Goal: Task Accomplishment & Management: Manage account settings

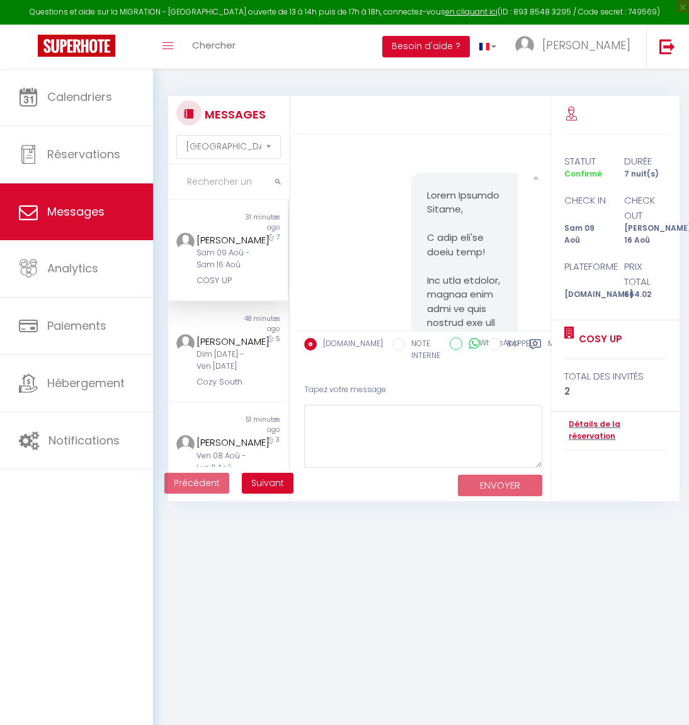
select select "message"
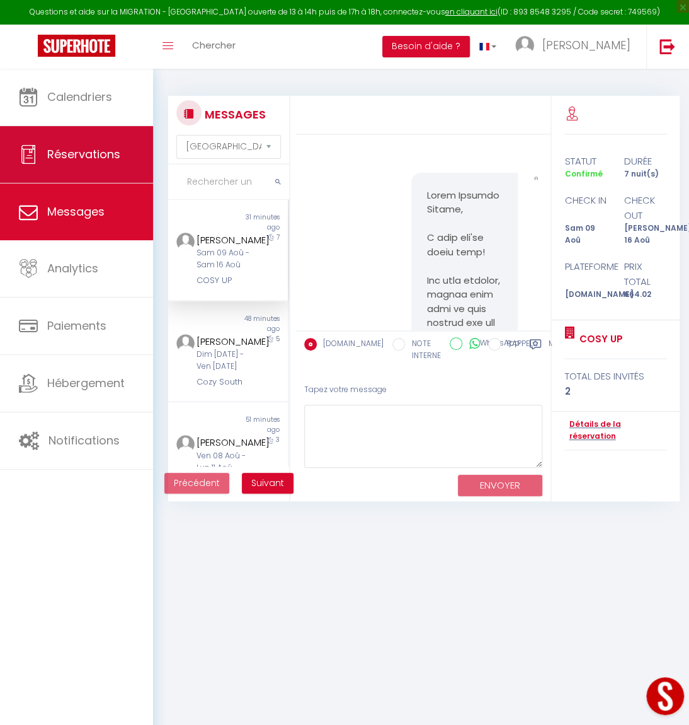
scroll to position [3366, 0]
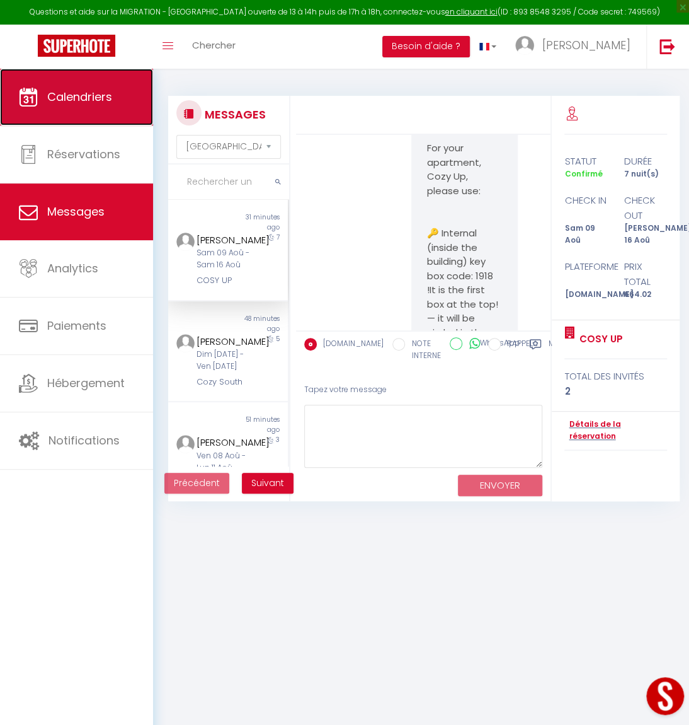
click at [80, 103] on span "Calendriers" at bounding box center [79, 97] width 65 height 16
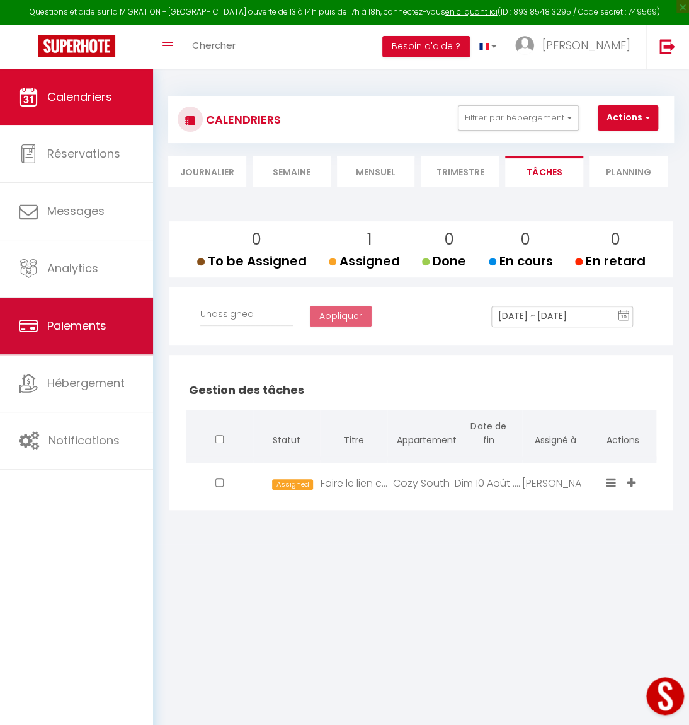
select select
checkbox input "false"
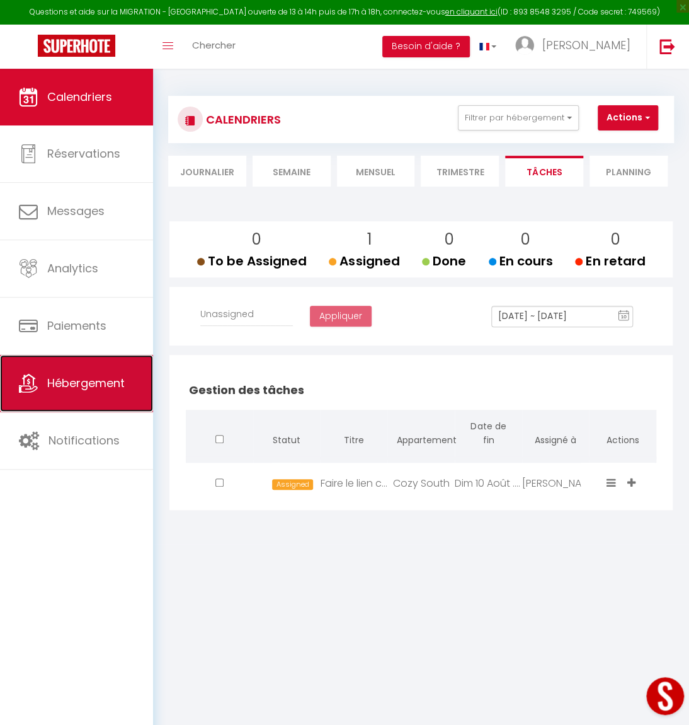
click at [74, 389] on span "Hébergement" at bounding box center [86, 383] width 78 height 16
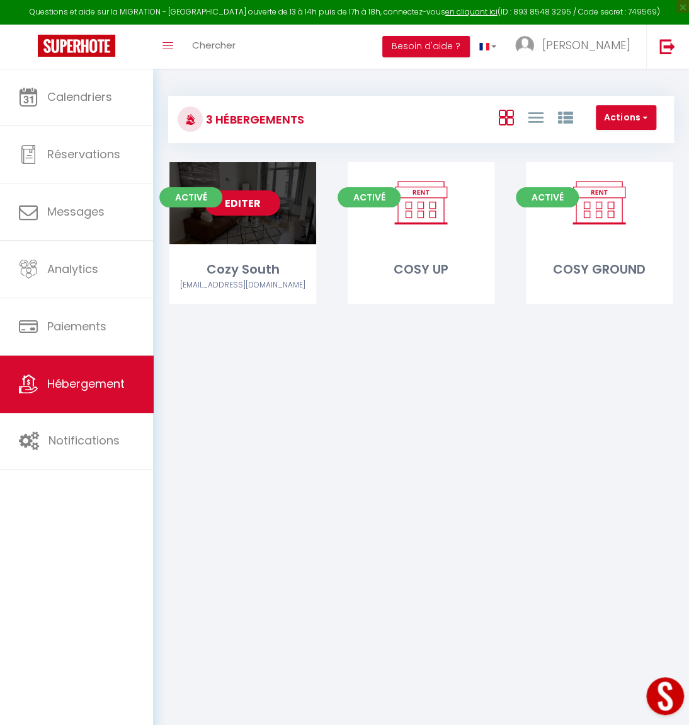
click at [228, 270] on div "Cozy South" at bounding box center [243, 270] width 147 height 20
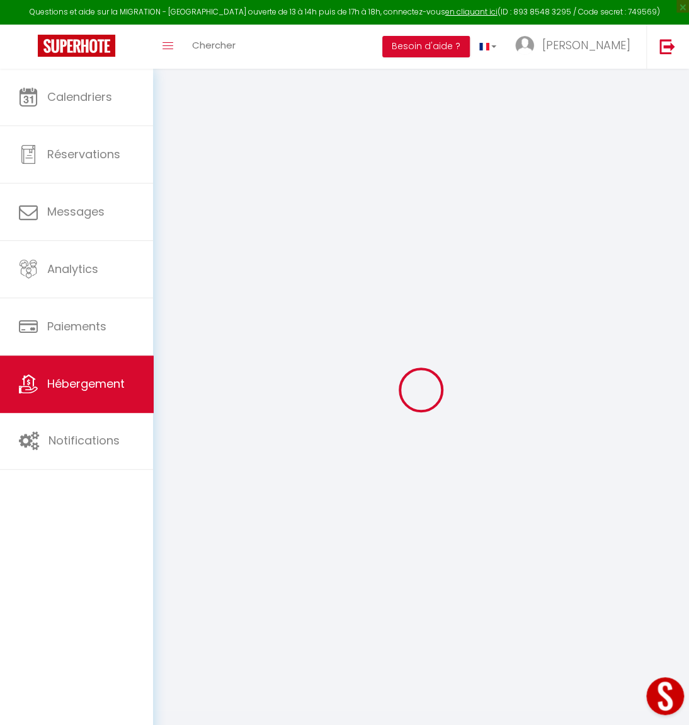
select select
checkbox input "false"
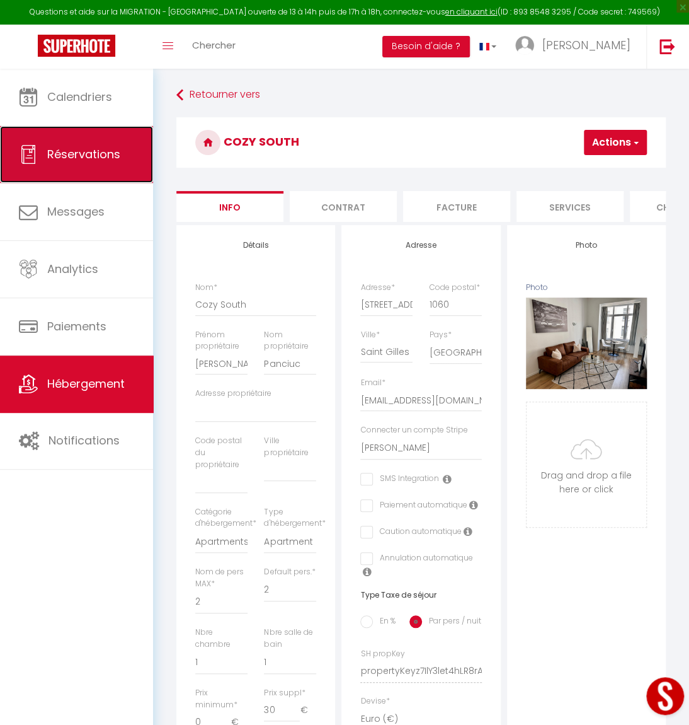
click at [103, 146] on span "Réservations" at bounding box center [83, 154] width 73 height 16
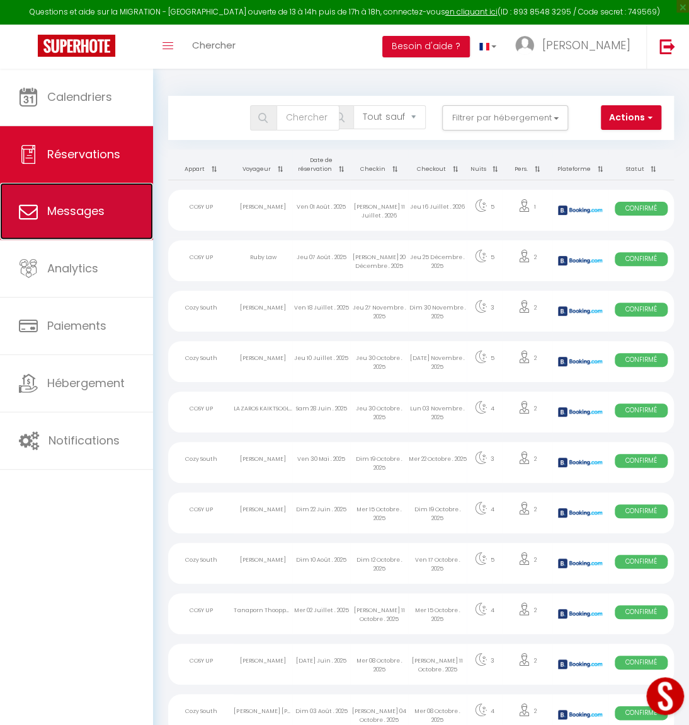
click at [75, 220] on link "Messages" at bounding box center [76, 211] width 153 height 57
select select "message"
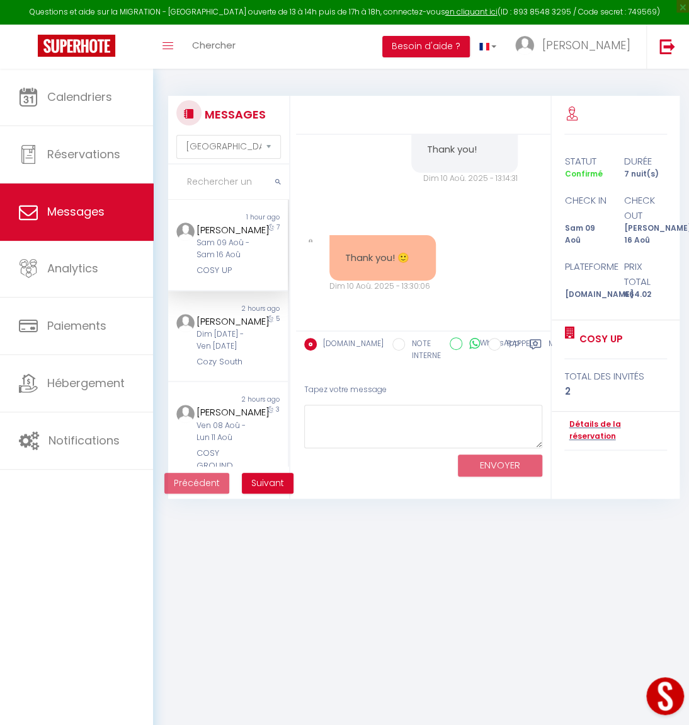
scroll to position [57, 0]
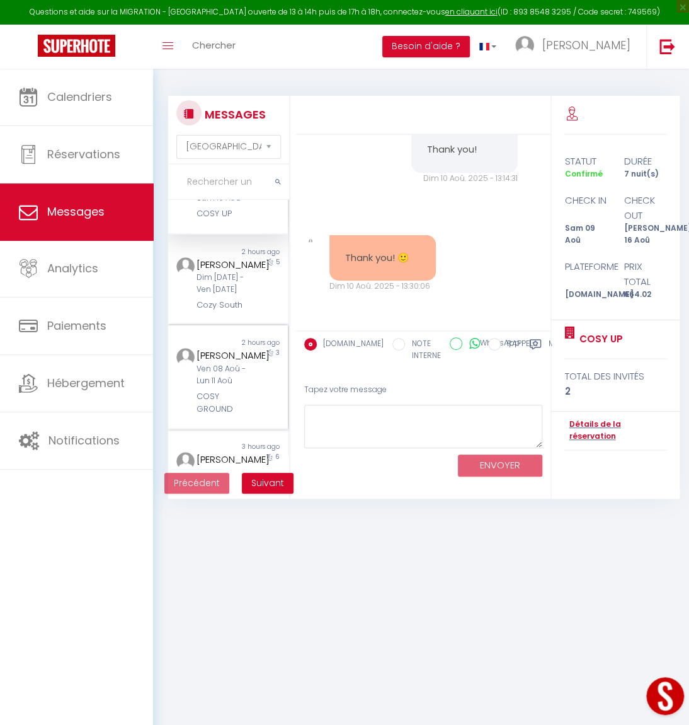
click at [212, 363] on div "[PERSON_NAME]" at bounding box center [228, 355] width 62 height 15
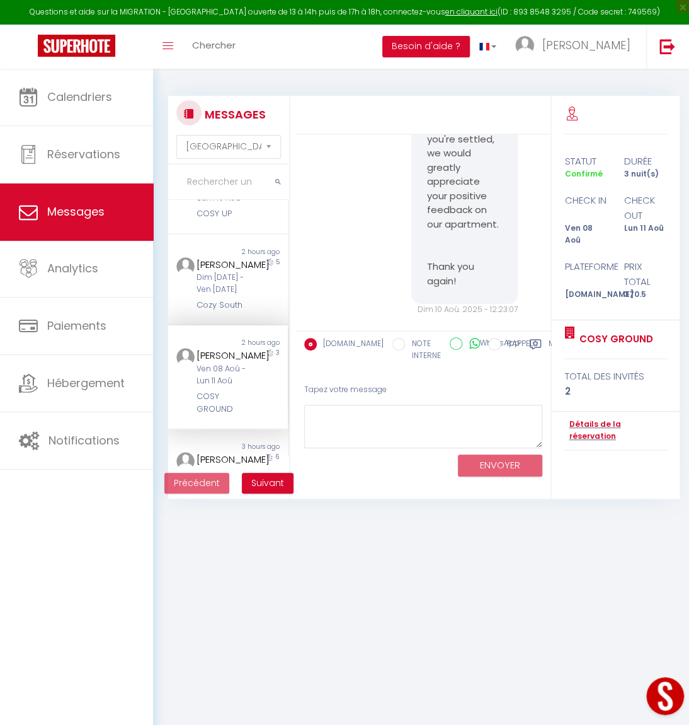
scroll to position [4601, 0]
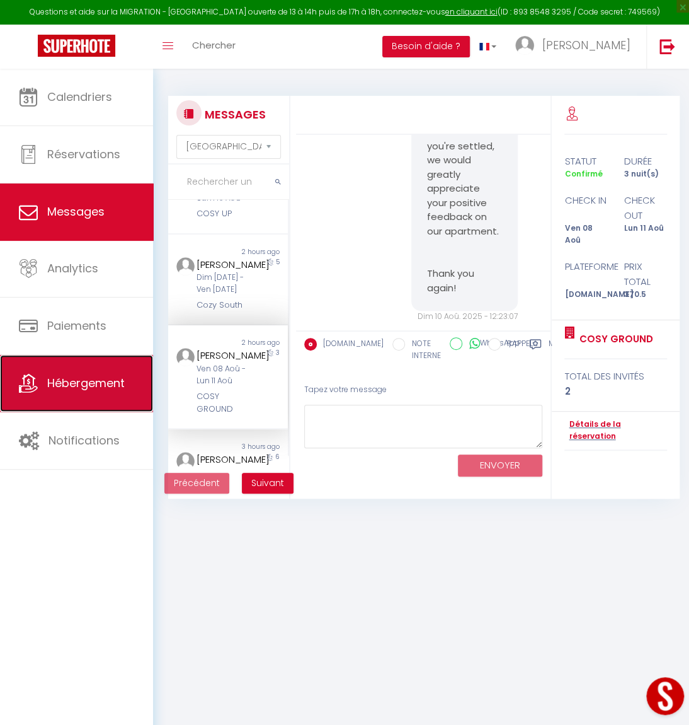
click at [89, 371] on link "Hébergement" at bounding box center [76, 383] width 153 height 57
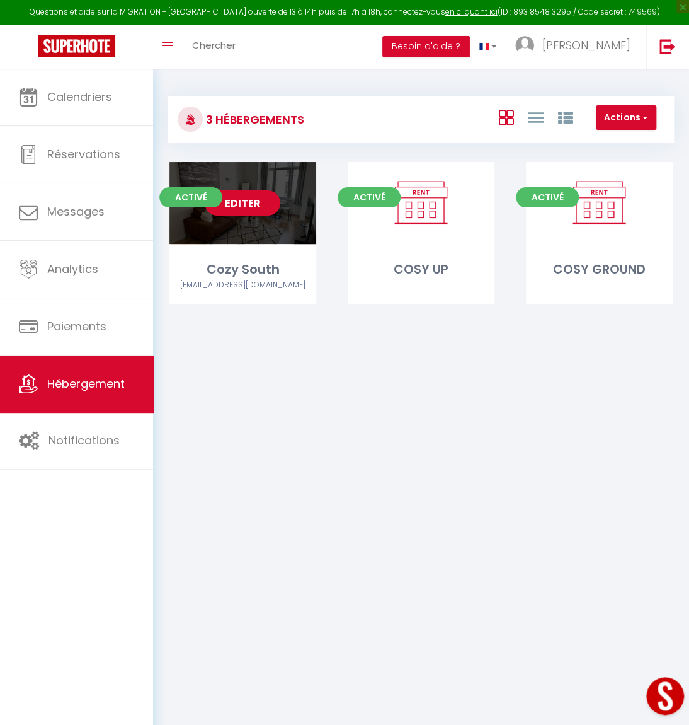
click at [246, 243] on div "Editer" at bounding box center [243, 203] width 147 height 82
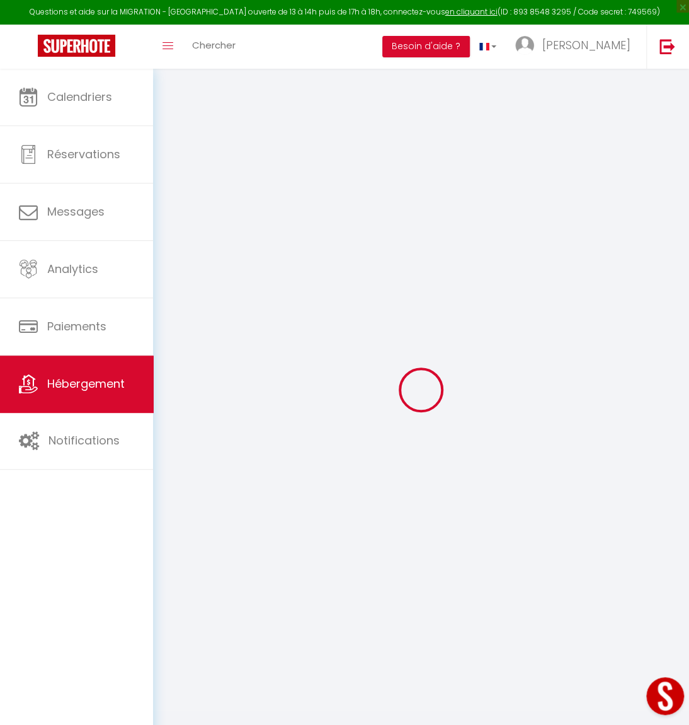
checkbox input "false"
select select "14:00"
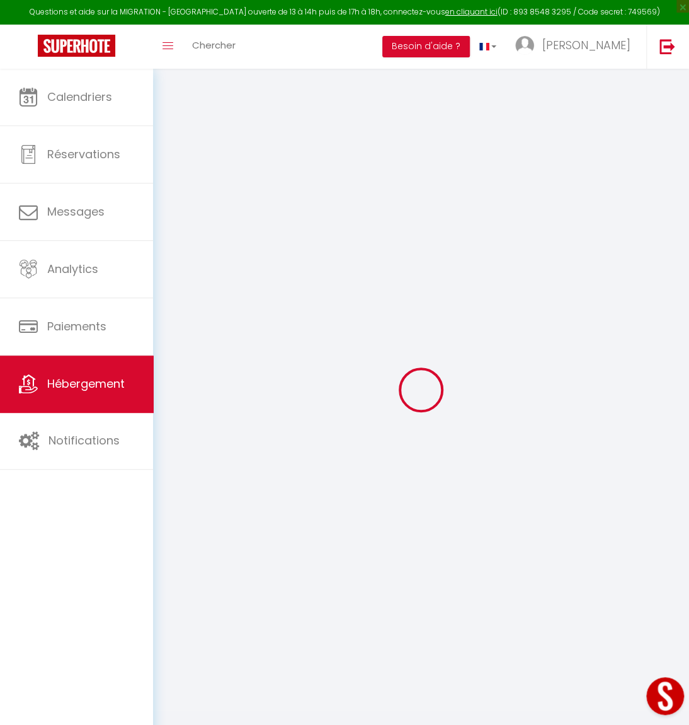
select select
select select "11:00"
select select "30"
select select "120"
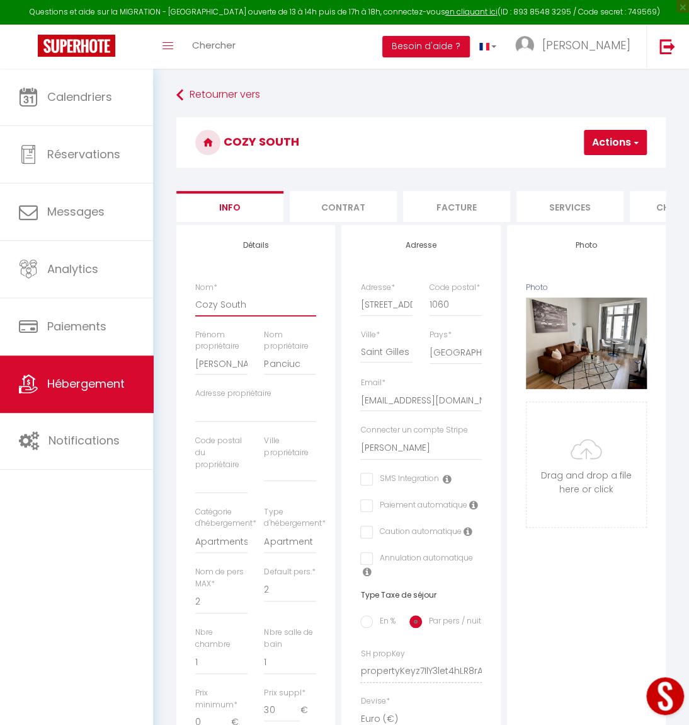
click at [212, 313] on input "Cozy South" at bounding box center [255, 304] width 121 height 23
type input "[PERSON_NAME] South"
select select
checkbox input "false"
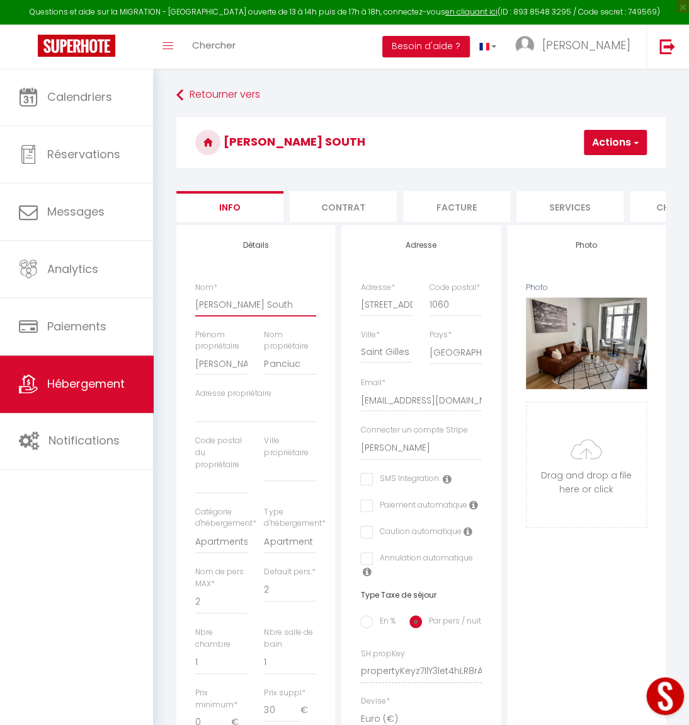
checkbox input "false"
type input "Cosy South"
select select
checkbox input "false"
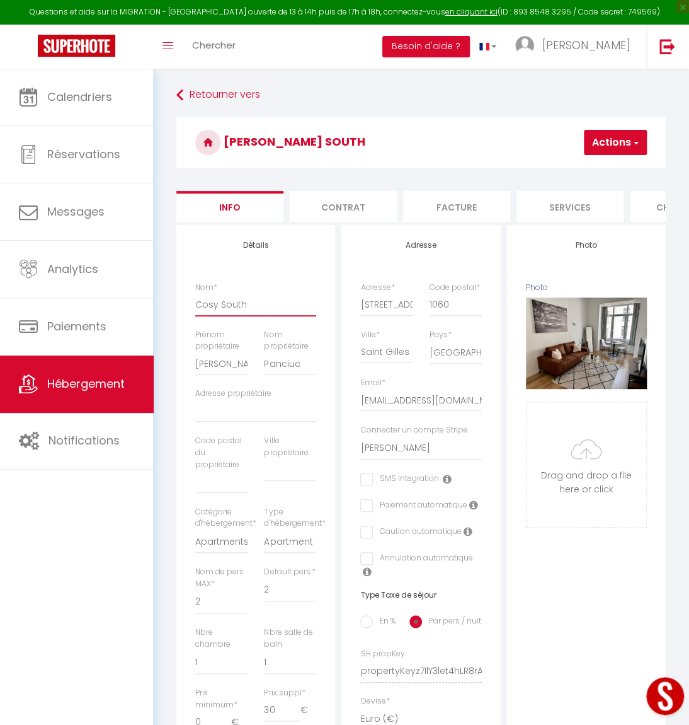
checkbox input "false"
type input "Cosy South"
click at [623, 138] on button "Actions" at bounding box center [615, 142] width 63 height 25
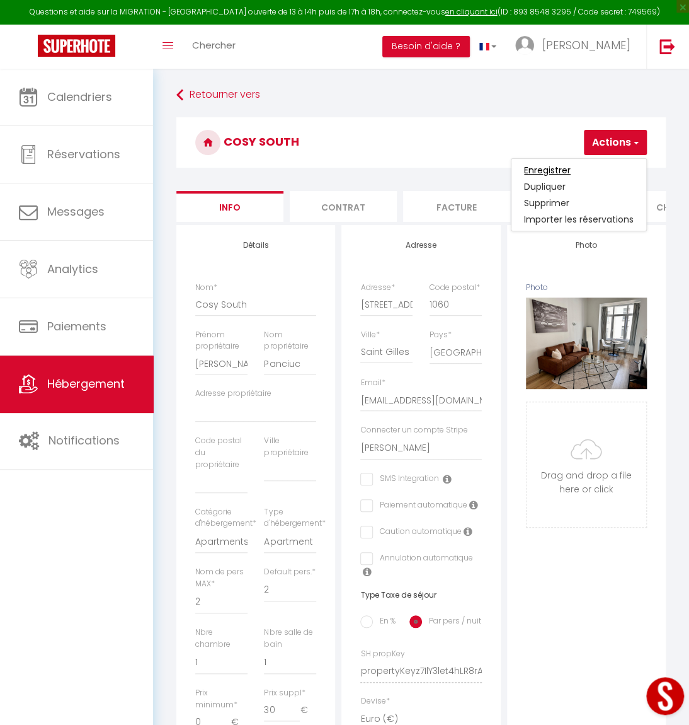
click at [567, 170] on input "Enregistrer" at bounding box center [547, 170] width 47 height 13
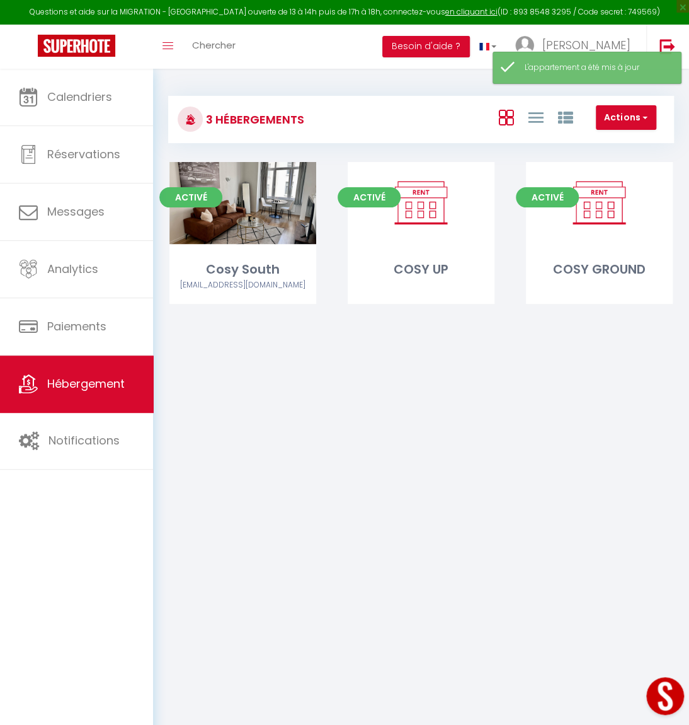
click at [263, 391] on body "Questions et aide sur la MIGRATION - [GEOGRAPHIC_DATA] ouverte de 13 à 14h puis…" at bounding box center [344, 431] width 689 height 725
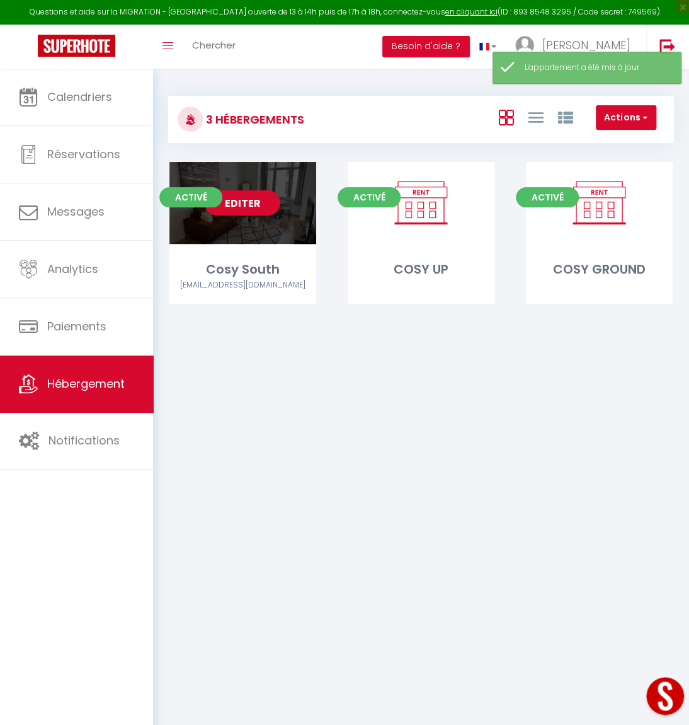
click at [266, 229] on div "Editer" at bounding box center [243, 203] width 147 height 82
select select "3"
select select "2"
select select "1"
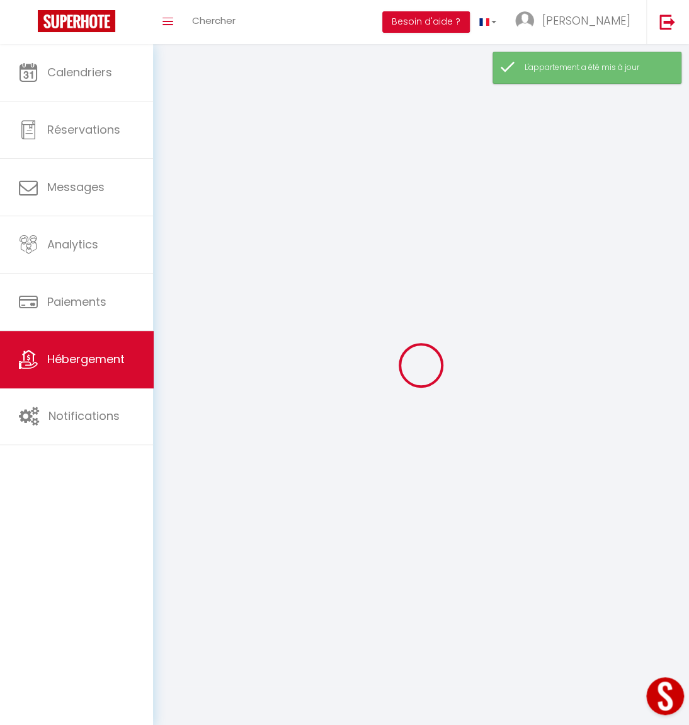
select select
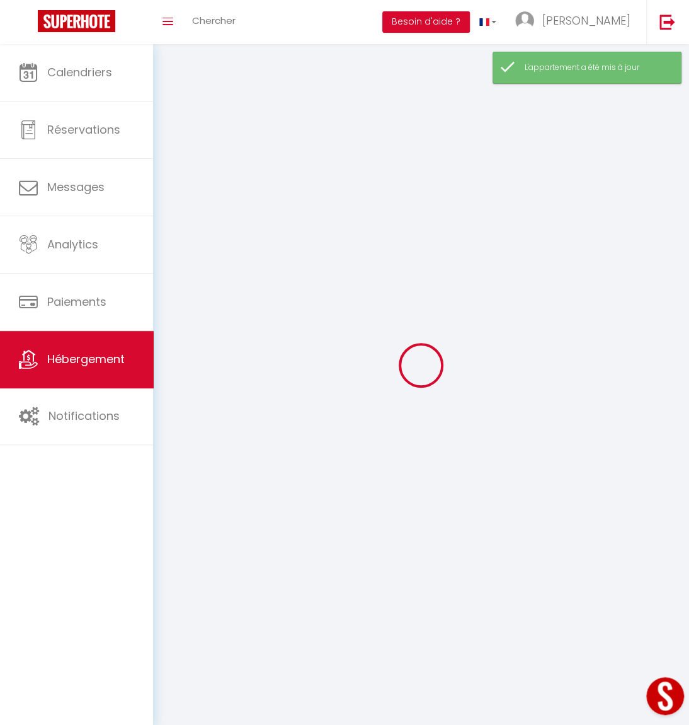
select select
checkbox input "false"
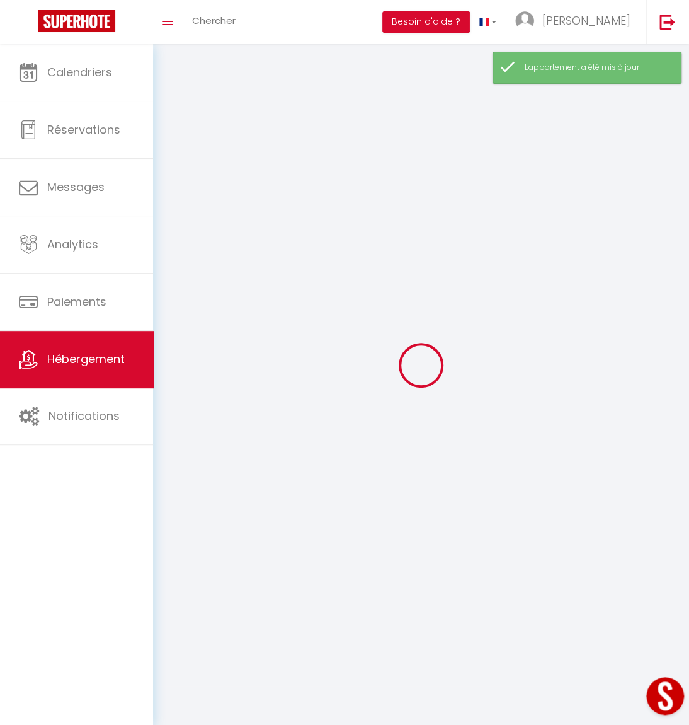
checkbox input "false"
select select
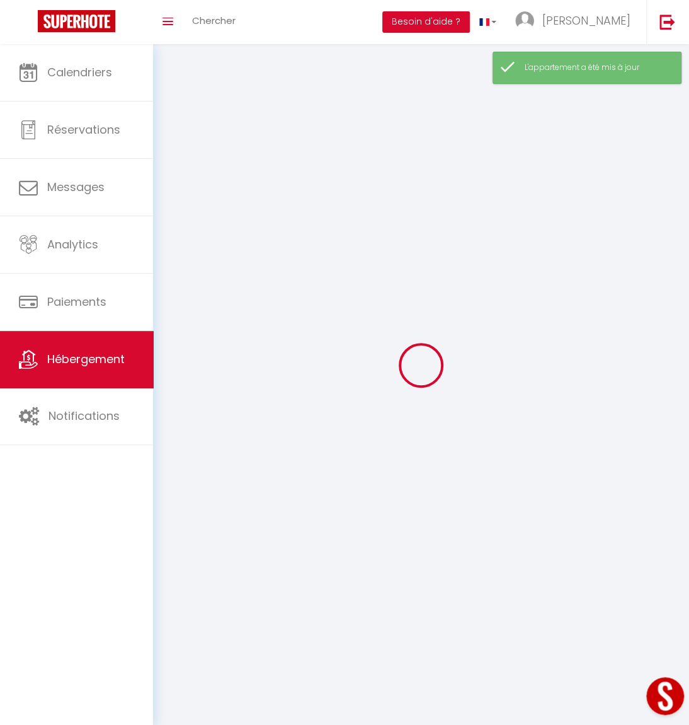
select select
checkbox input "false"
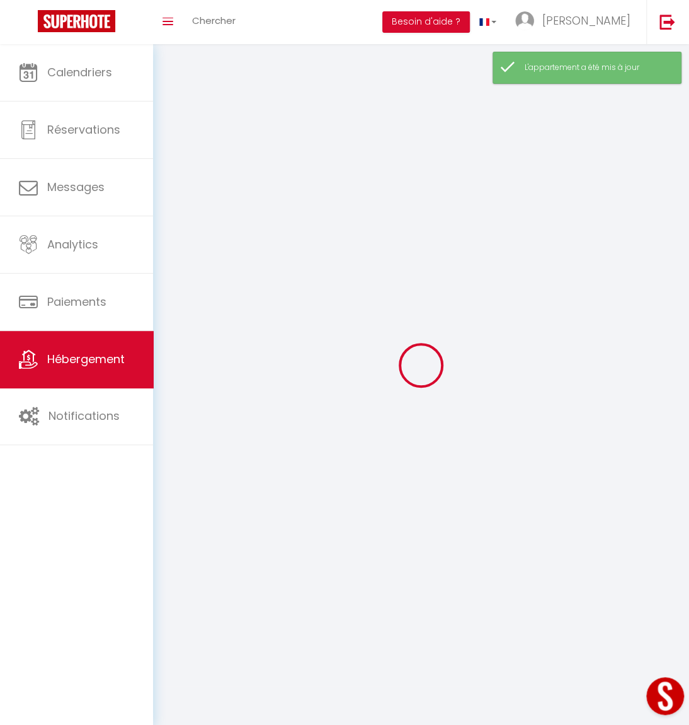
checkbox input "false"
select select
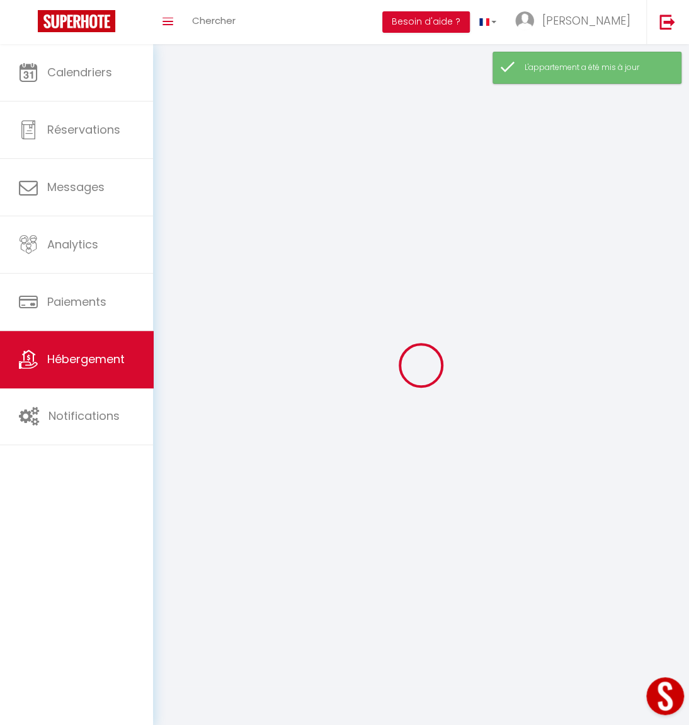
select select
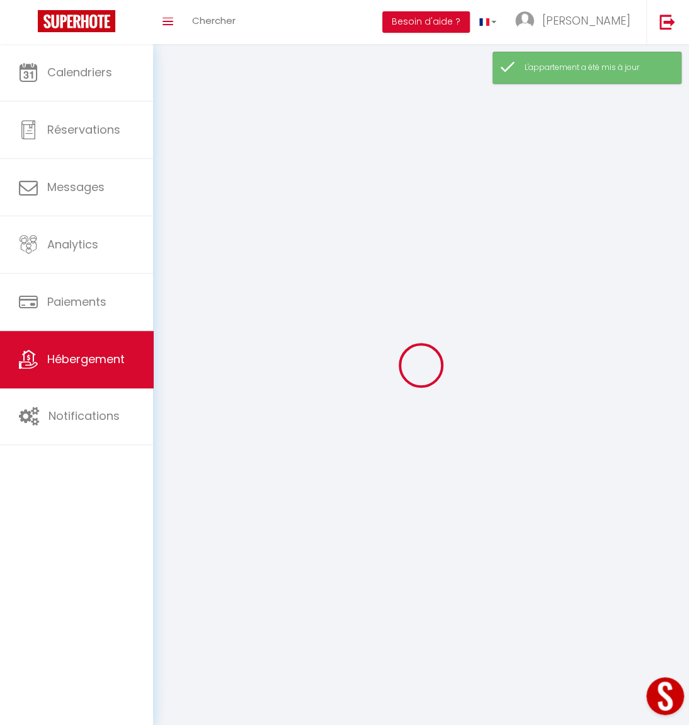
checkbox input "false"
select select
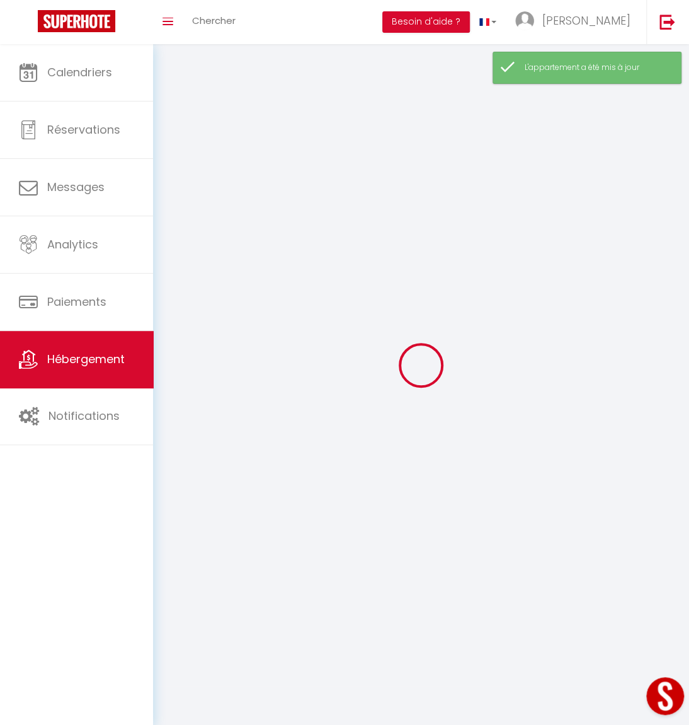
select select
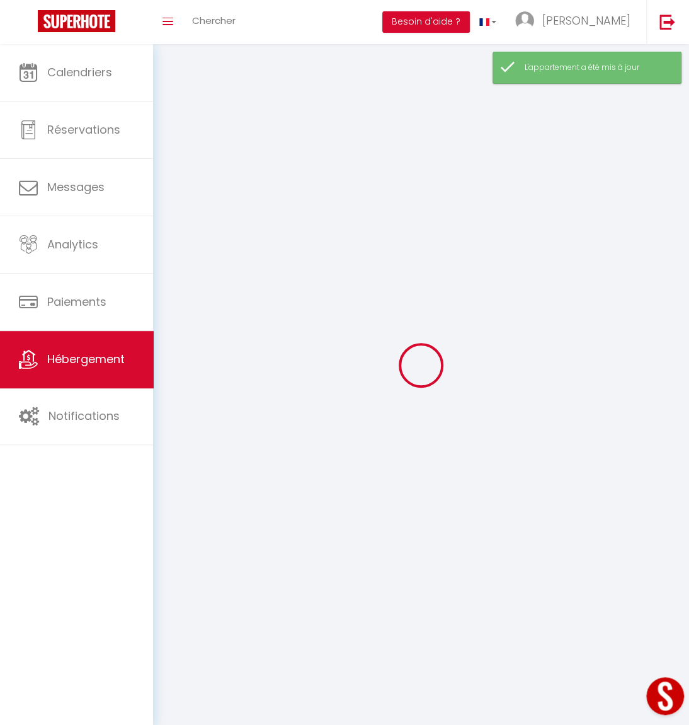
select select
checkbox input "false"
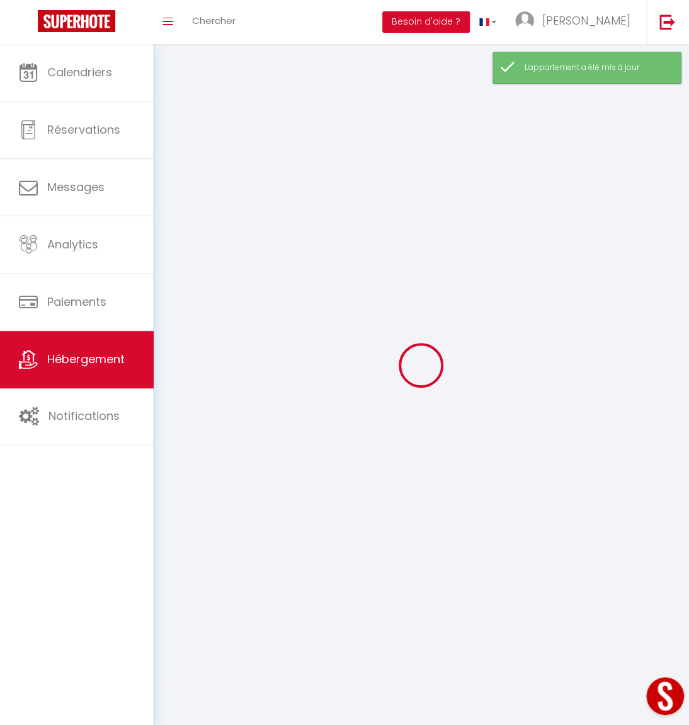
select select
select select "1"
select select
select select "28"
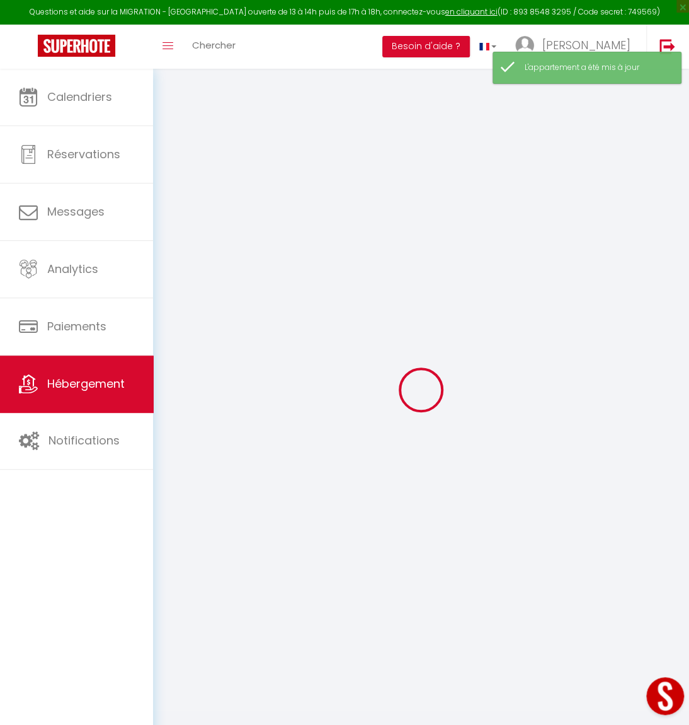
select select
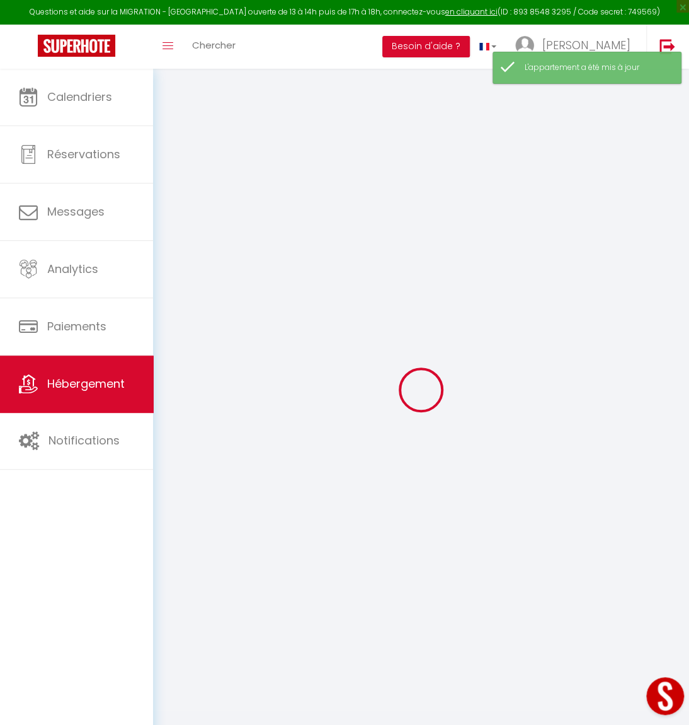
select select
checkbox input "false"
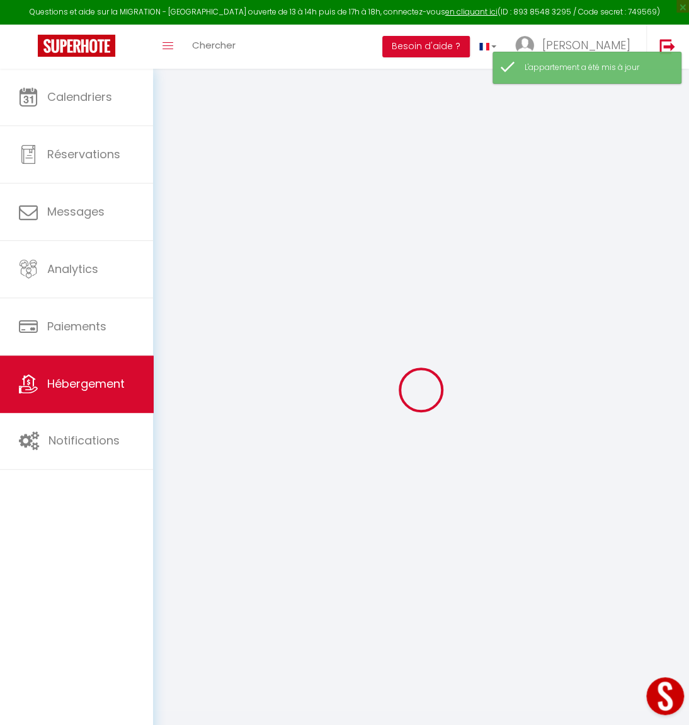
select select
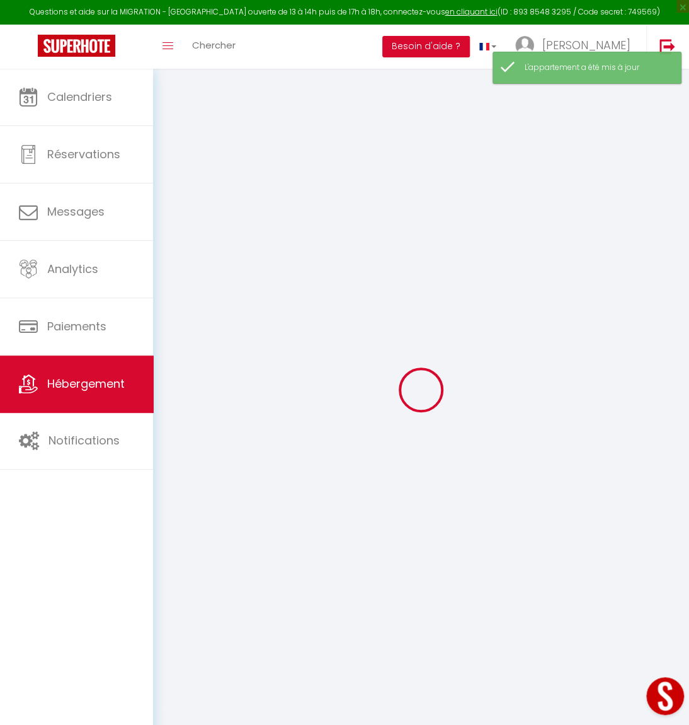
select select
checkbox input "false"
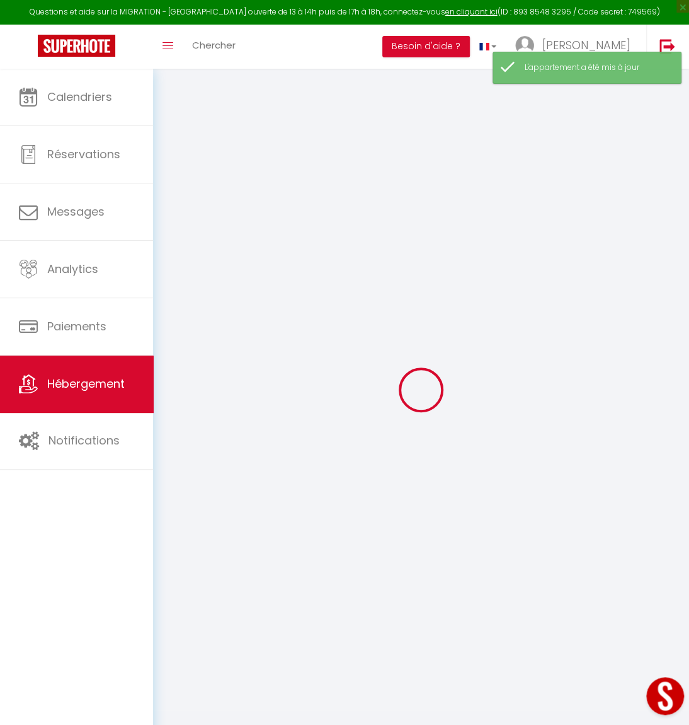
checkbox input "false"
select select
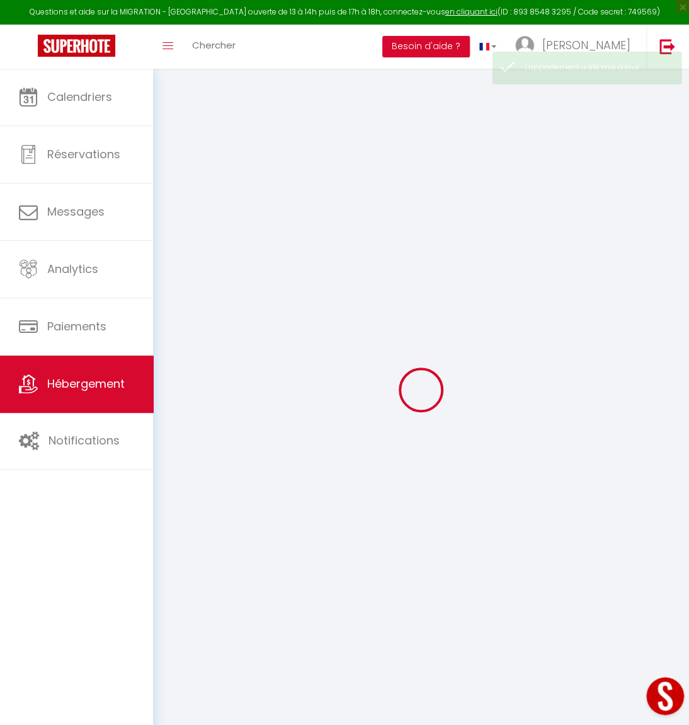
select select
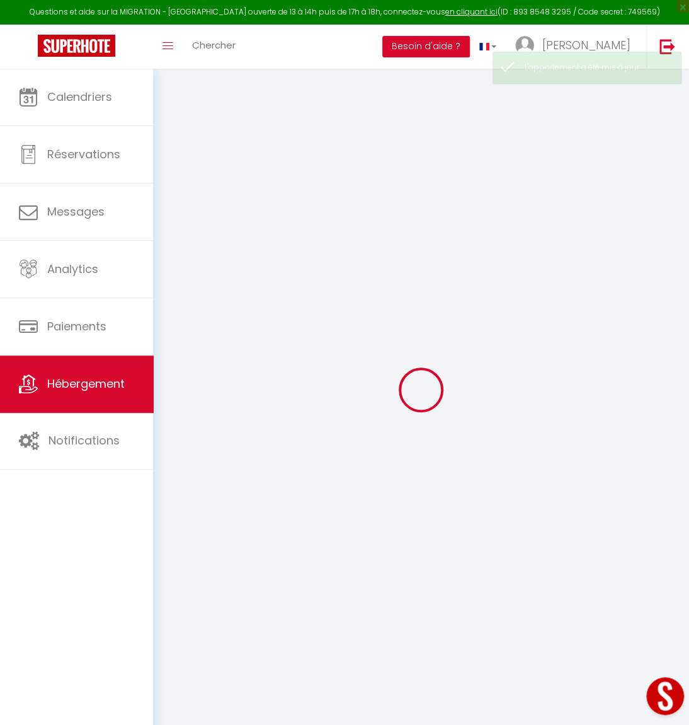
select select
checkbox input "false"
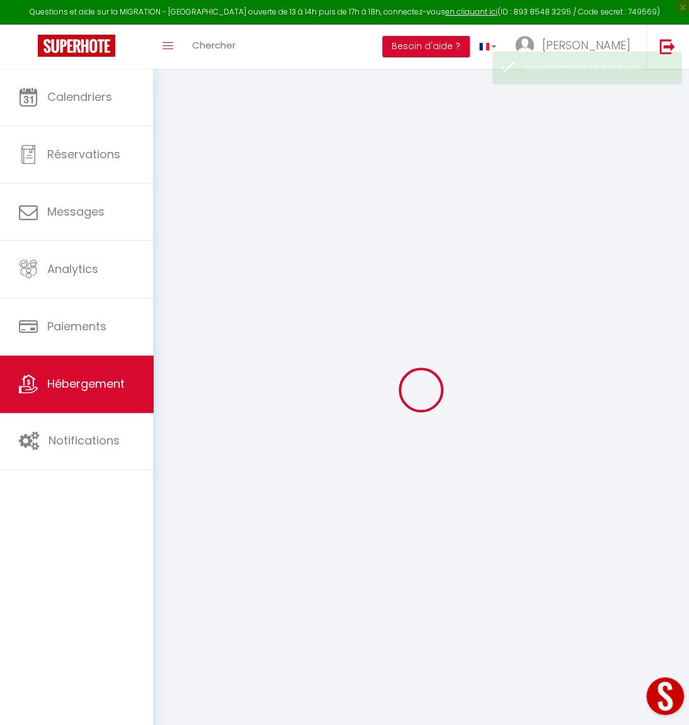
select select
type input "Cosy South"
type input "[PERSON_NAME]"
type input "Panciuc"
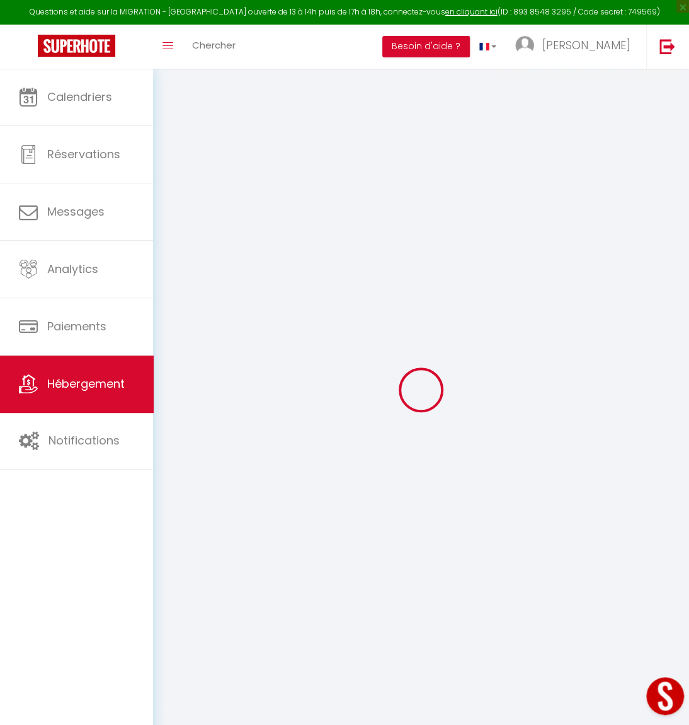
select select "2"
type input "30"
select select
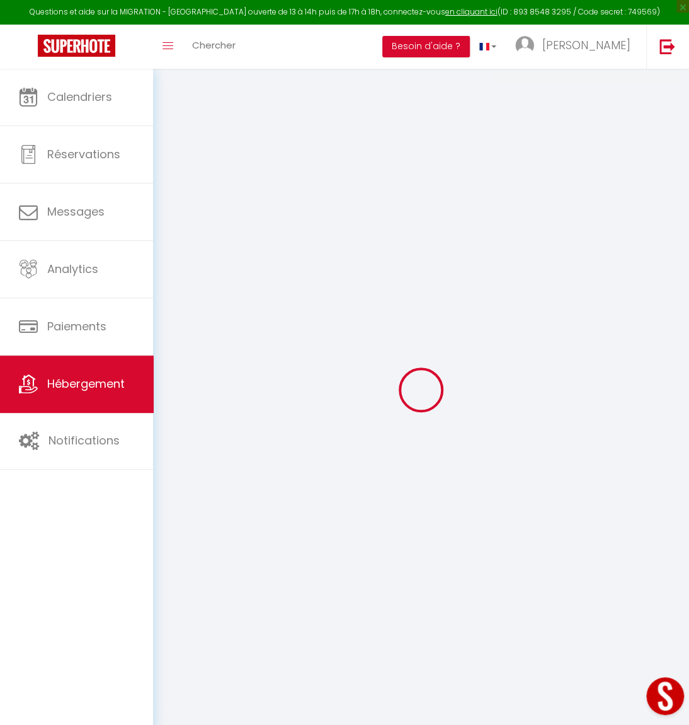
select select
type input "[STREET_ADDRESS]"
type input "1060"
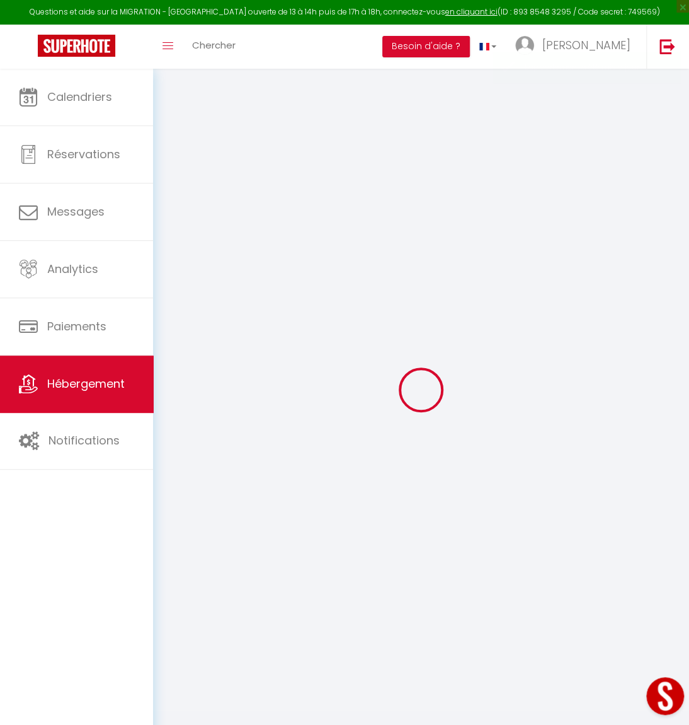
type input "Saint Gilles"
select select "23"
type input "[EMAIL_ADDRESS][DOMAIN_NAME]"
select select "15648"
checkbox input "false"
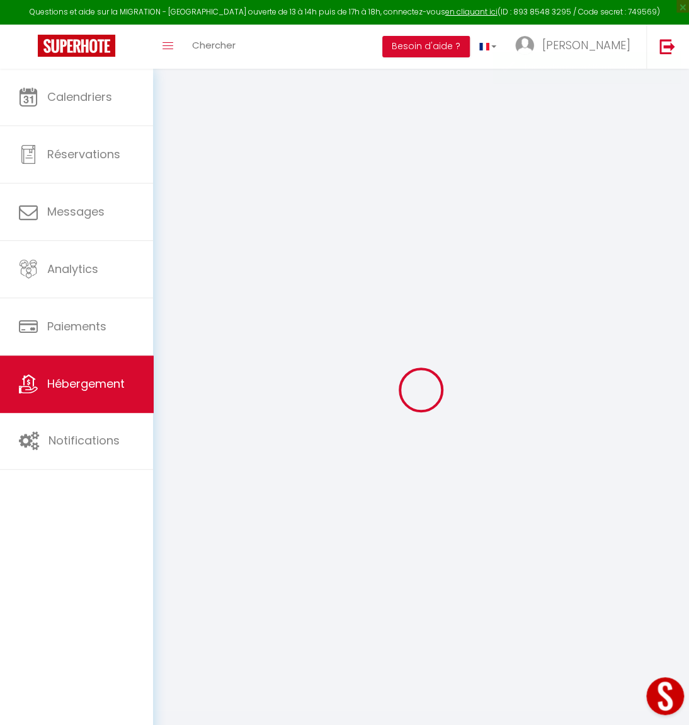
checkbox input "false"
type input "0"
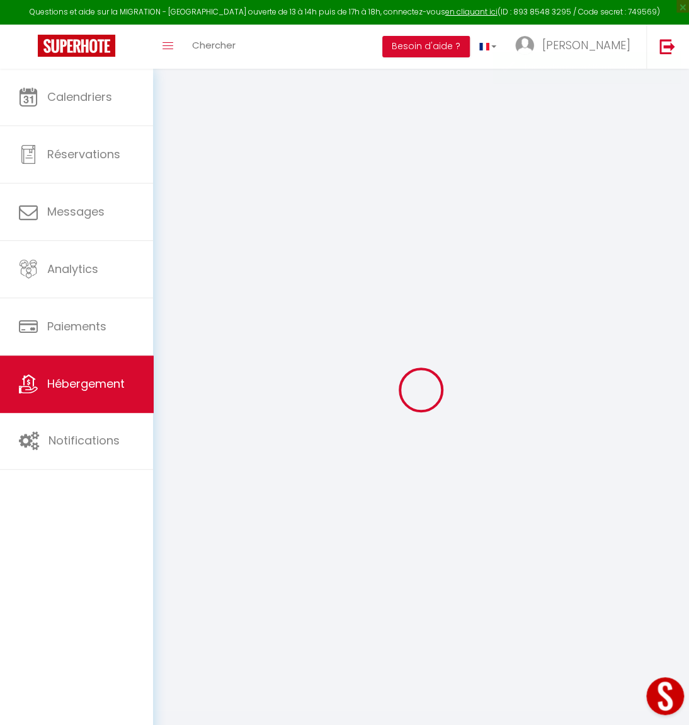
type input "0"
select select "14:00"
select select
select select "11:00"
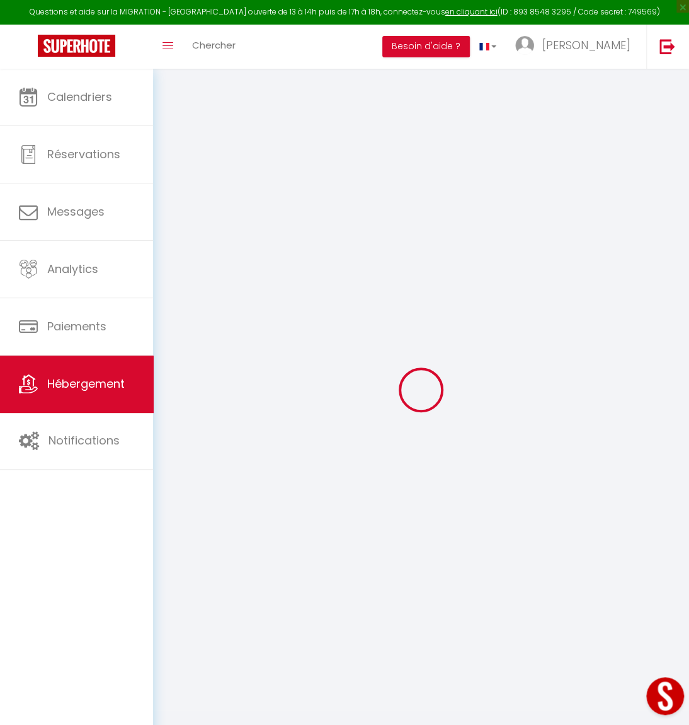
select select "30"
select select "120"
select select
checkbox input "false"
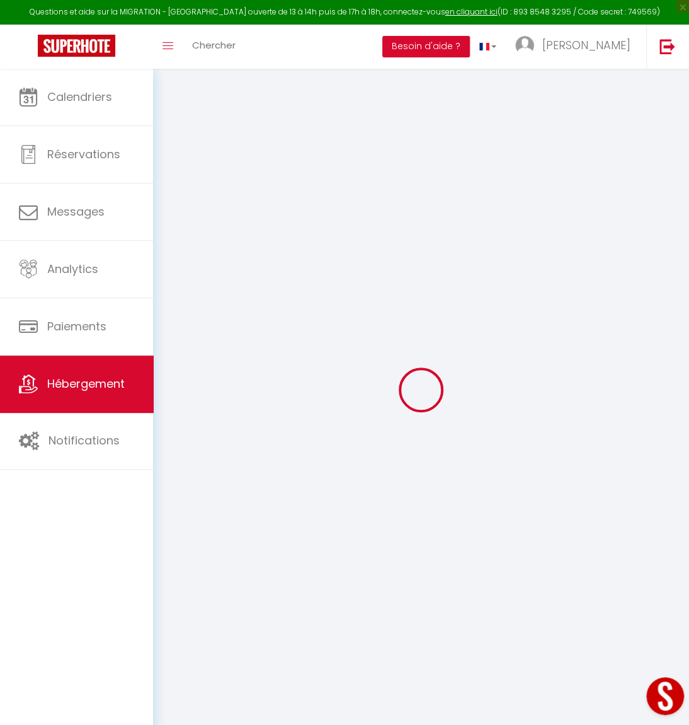
checkbox input "false"
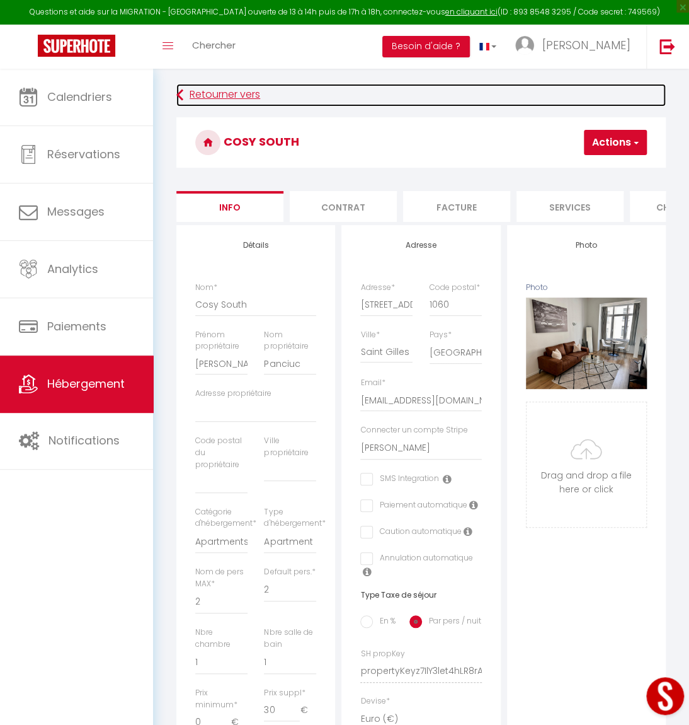
click at [187, 86] on link "Retourner vers" at bounding box center [421, 95] width 490 height 23
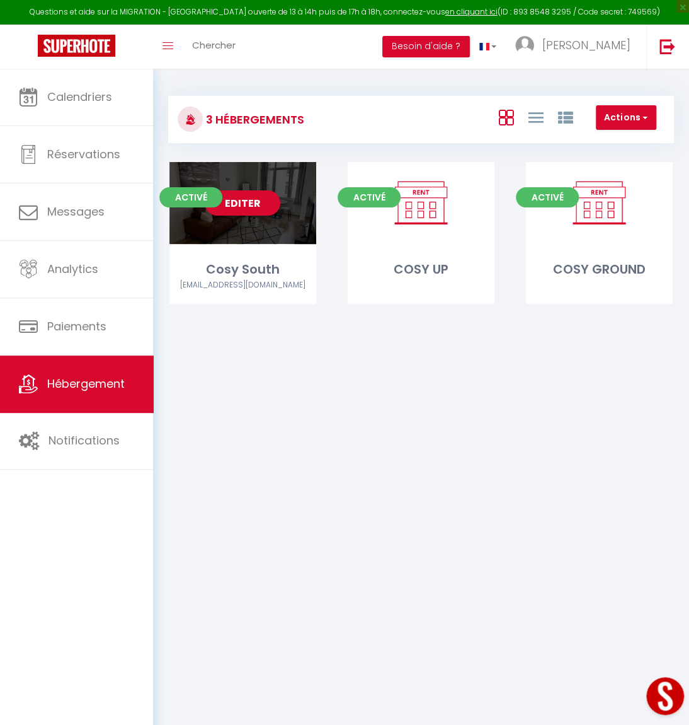
click at [260, 258] on div "Activé Editer Cosy South [EMAIL_ADDRESS][DOMAIN_NAME]" at bounding box center [243, 233] width 147 height 142
select select "3"
select select "2"
select select "1"
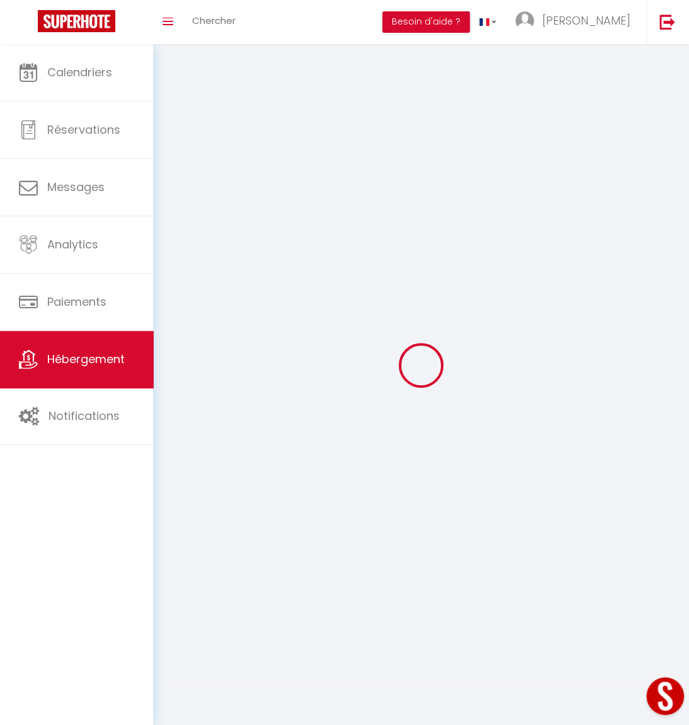
select select
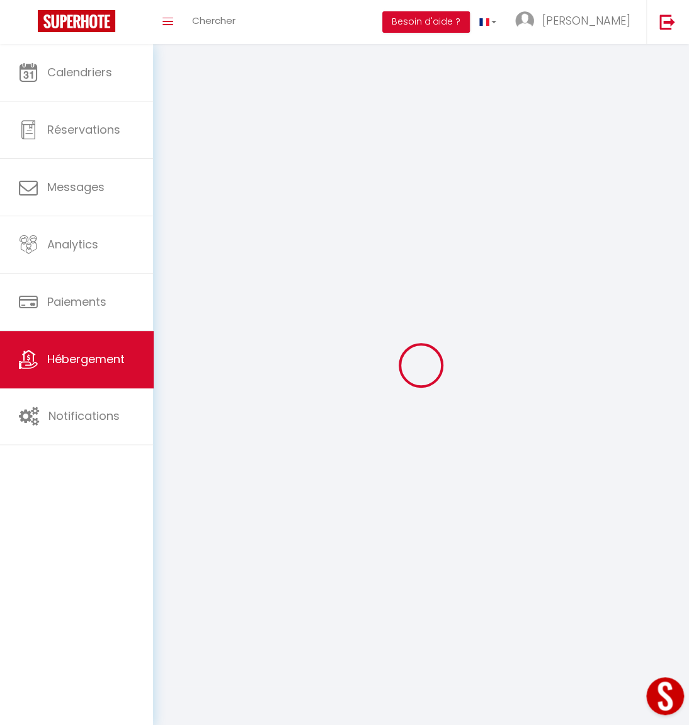
select select
checkbox input "false"
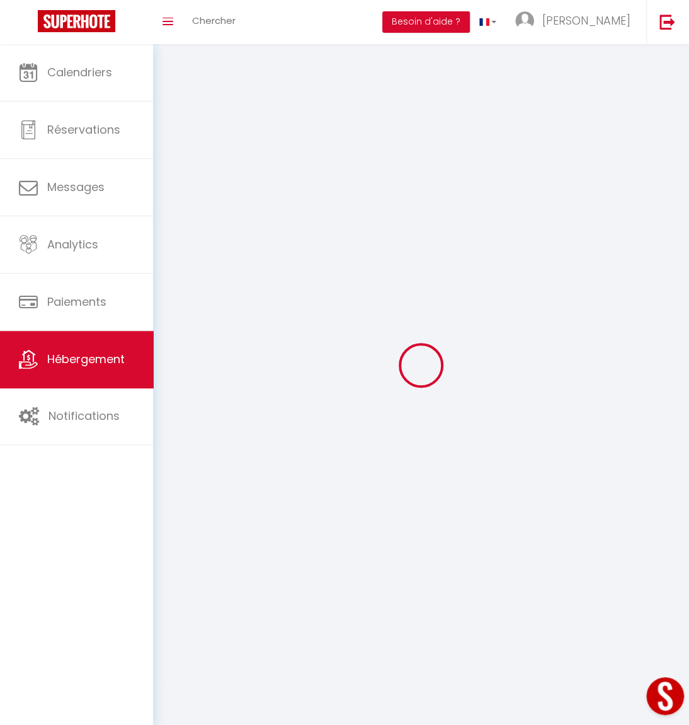
select select
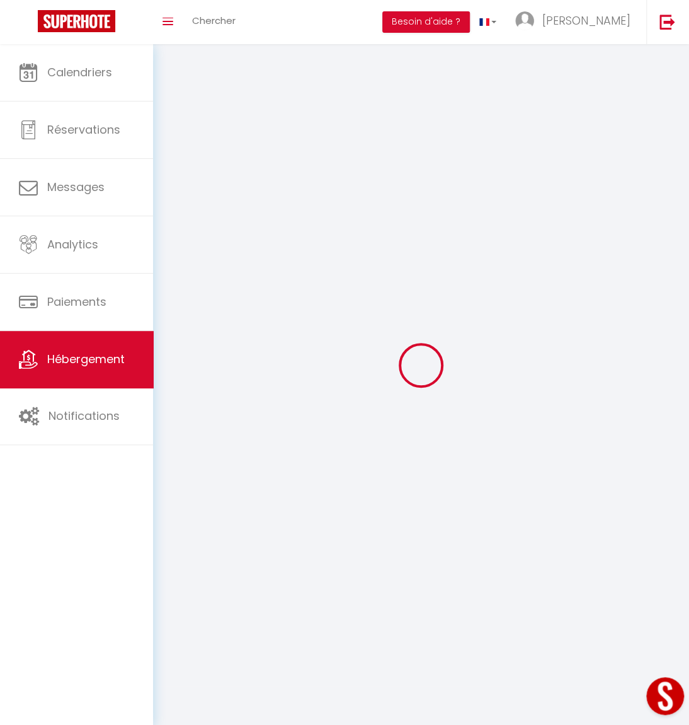
select select
checkbox input "false"
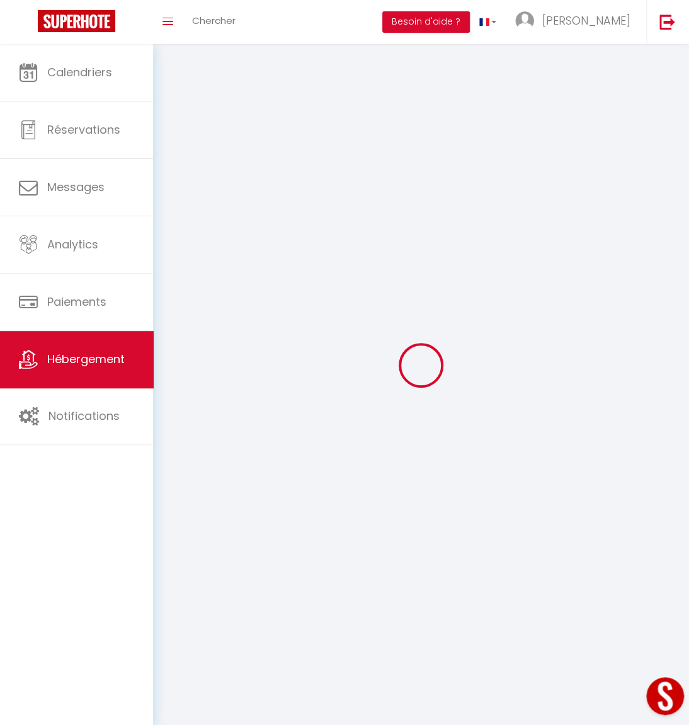
checkbox input "false"
select select
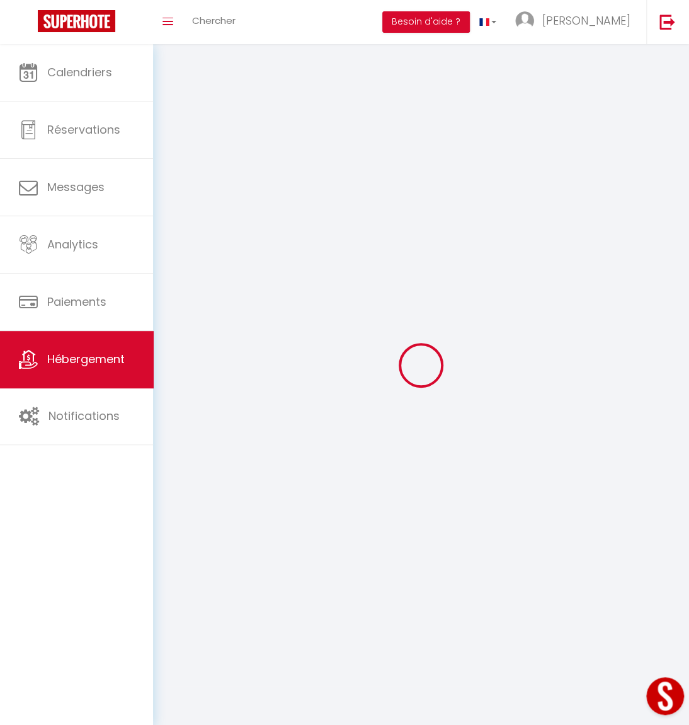
select select
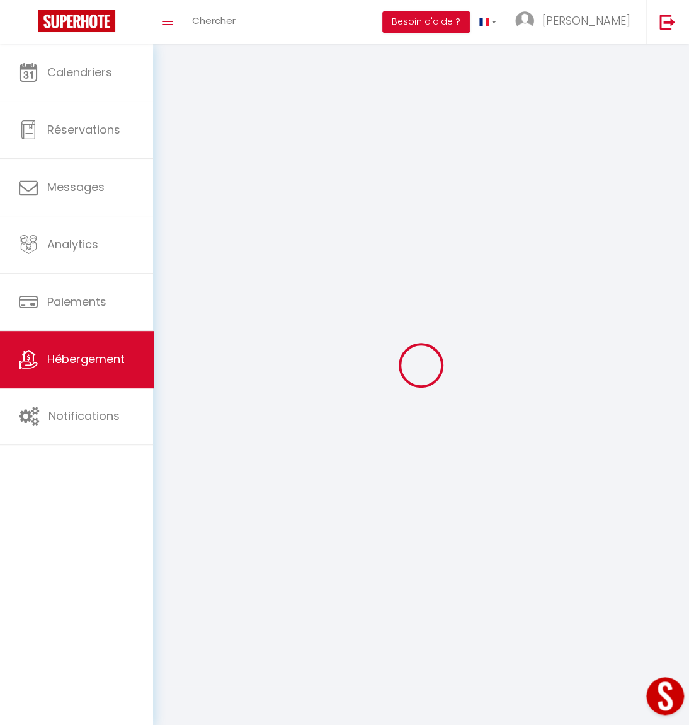
checkbox input "false"
select select
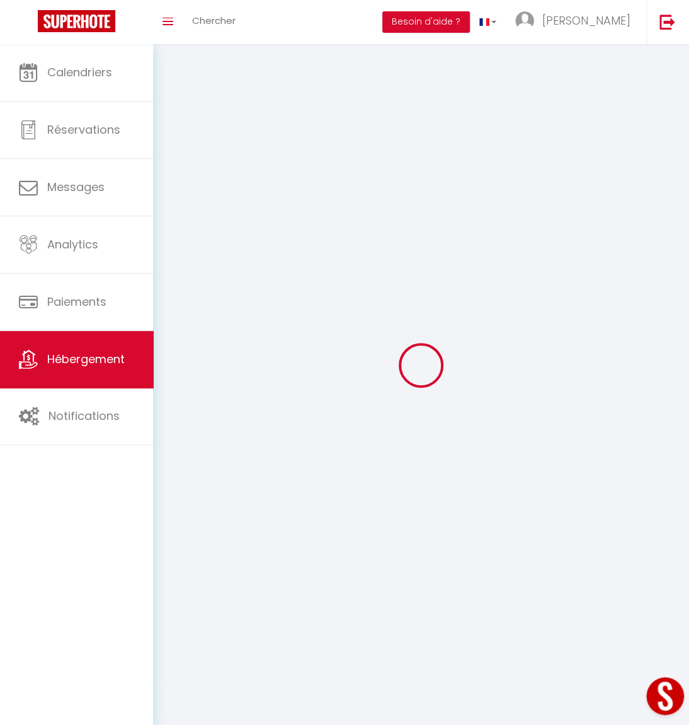
select select
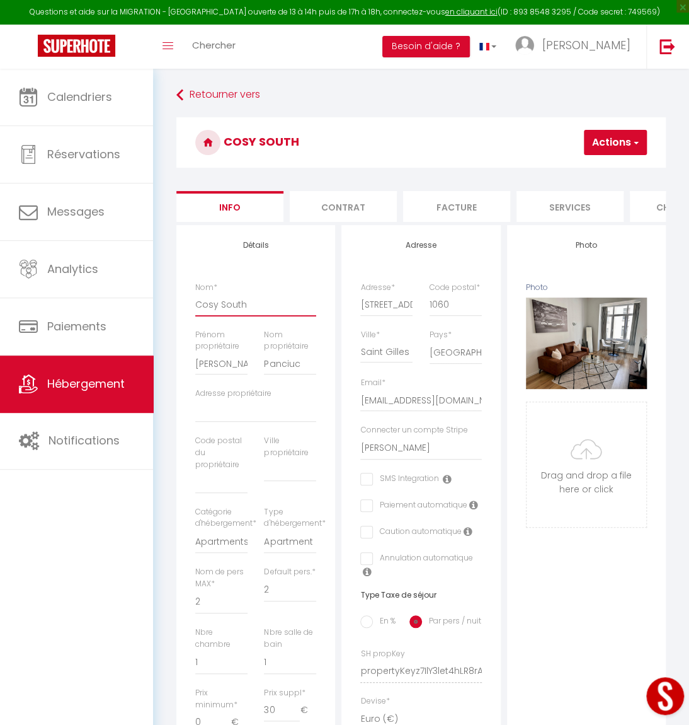
drag, startPoint x: 214, startPoint y: 311, endPoint x: 202, endPoint y: 310, distance: 12.7
click at [202, 310] on input "Cosy South" at bounding box center [255, 304] width 121 height 23
drag, startPoint x: 244, startPoint y: 313, endPoint x: 228, endPoint y: 311, distance: 16.0
click at [228, 311] on input "COSY South" at bounding box center [255, 304] width 121 height 23
click at [611, 143] on button "Actions" at bounding box center [615, 142] width 63 height 25
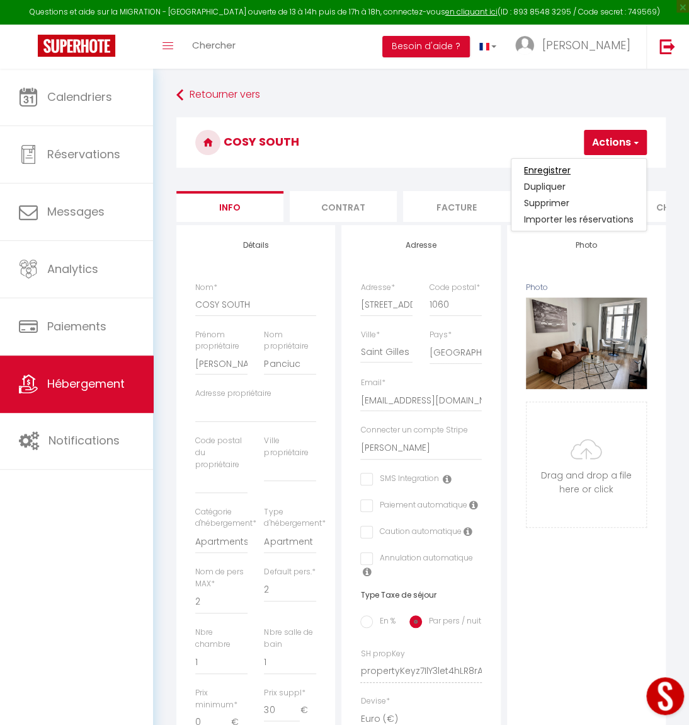
click at [558, 169] on input "Enregistrer" at bounding box center [547, 170] width 47 height 13
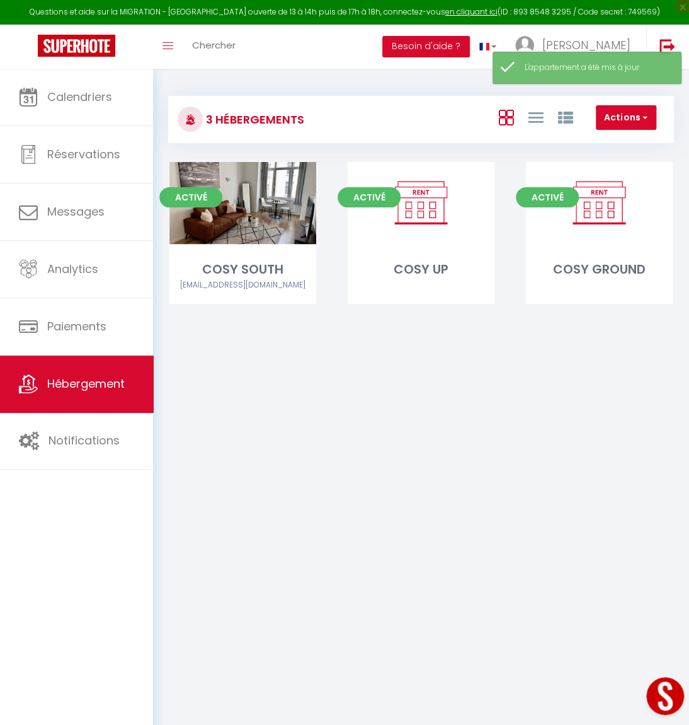
click at [357, 437] on body "Questions et aide sur la MIGRATION - [GEOGRAPHIC_DATA] ouverte de 13 à 14h puis…" at bounding box center [344, 431] width 689 height 725
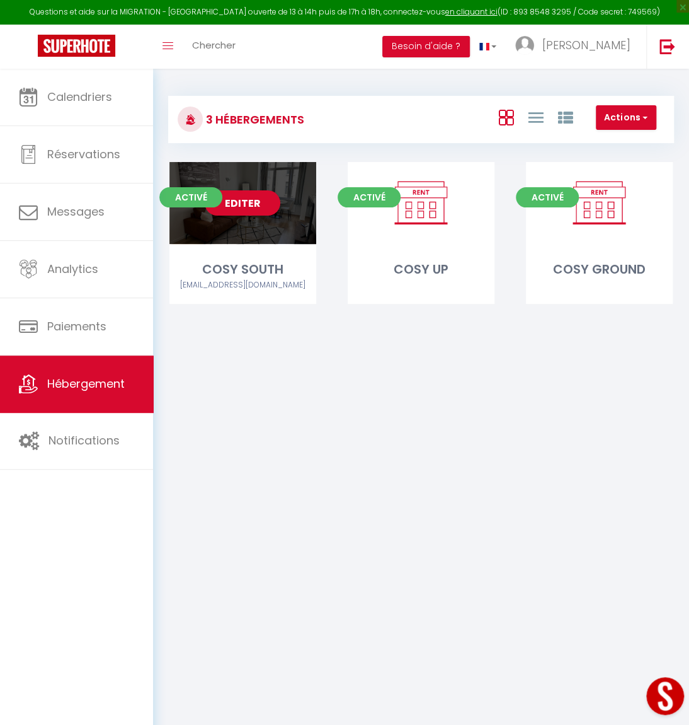
click at [257, 230] on div "Editer" at bounding box center [243, 203] width 147 height 82
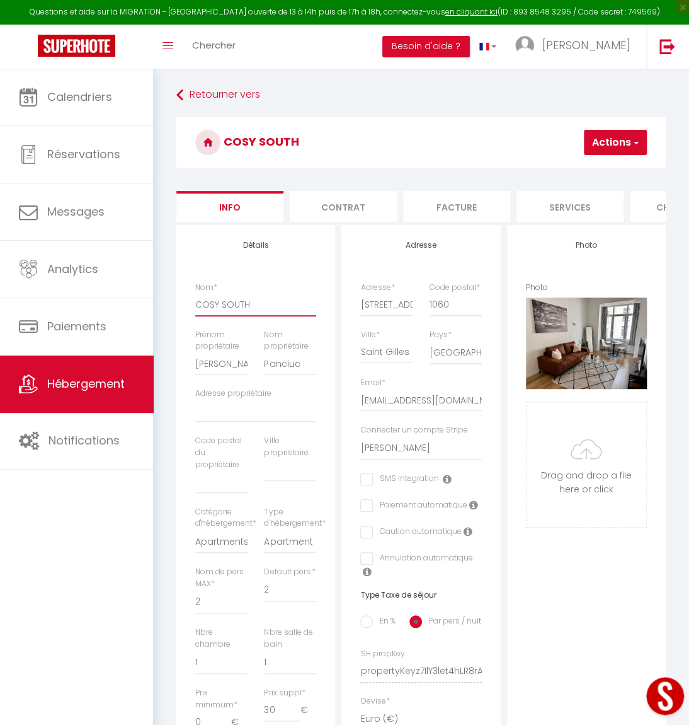
click at [213, 311] on input "COSY SOUTH" at bounding box center [255, 304] width 121 height 23
click at [627, 136] on button "Actions" at bounding box center [615, 142] width 63 height 25
click at [562, 167] on input "Enregistrer" at bounding box center [547, 170] width 47 height 13
